Goal: Go to known website: Access a specific website the user already knows

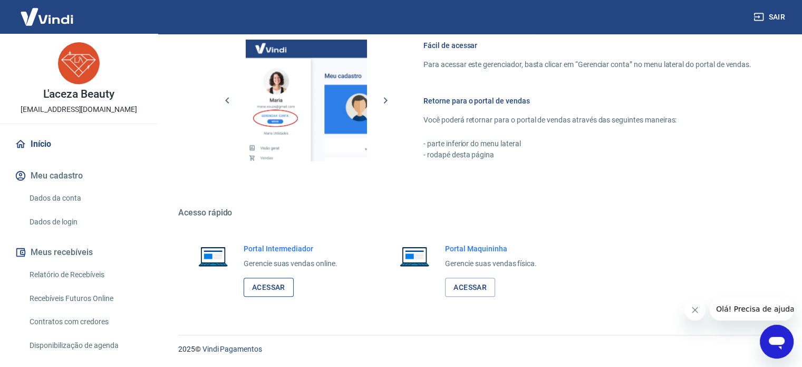
click at [274, 291] on link "Acessar" at bounding box center [269, 287] width 50 height 20
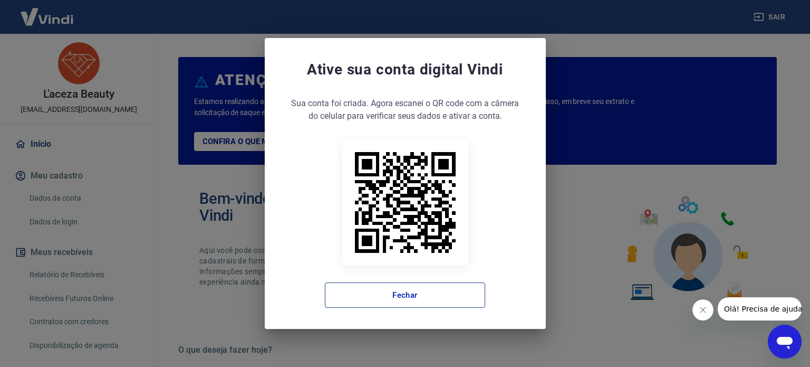
click at [455, 293] on button "Fechar" at bounding box center [405, 294] width 160 height 25
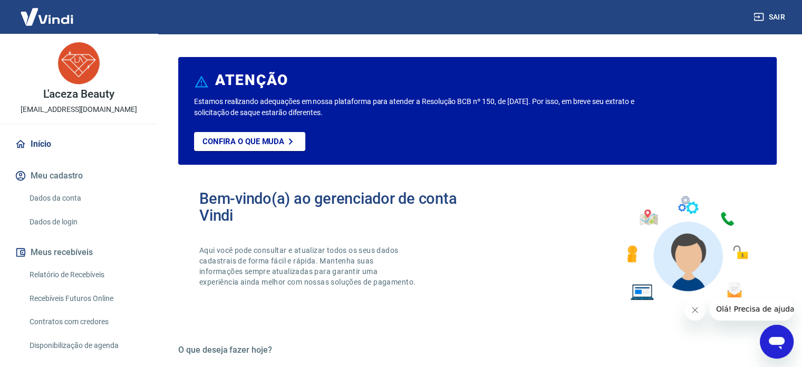
click at [49, 142] on link "Início" at bounding box center [79, 143] width 132 height 23
drag, startPoint x: 694, startPoint y: 309, endPoint x: 1210, endPoint y: 514, distance: 554.8
click at [694, 309] on icon "Fechar mensagem da empresa" at bounding box center [695, 309] width 8 height 8
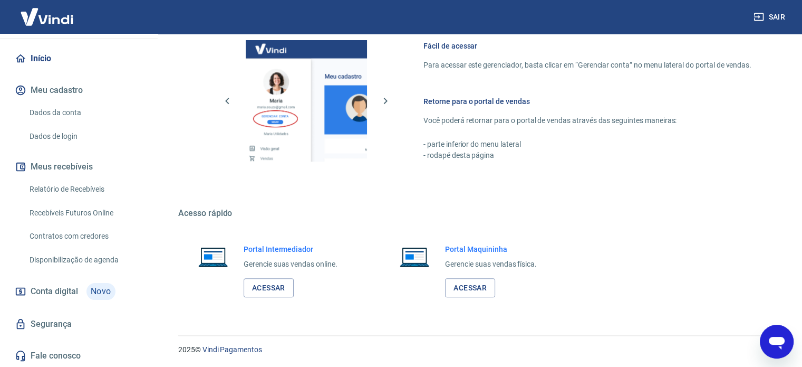
scroll to position [576, 0]
click at [264, 283] on link "Acessar" at bounding box center [269, 287] width 50 height 20
click at [255, 292] on link "Acessar" at bounding box center [269, 287] width 50 height 20
